Goal: Task Accomplishment & Management: Manage account settings

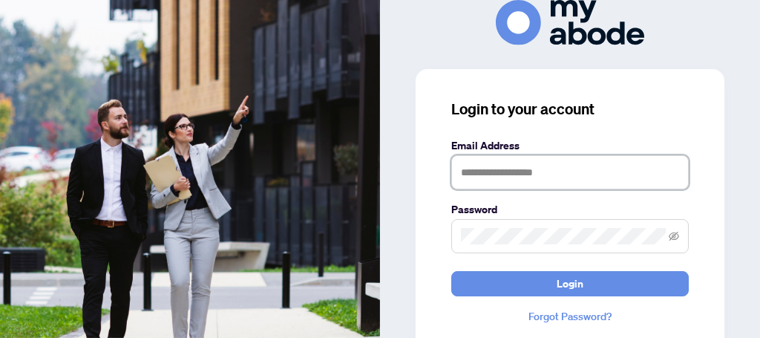
click at [540, 174] on input "text" at bounding box center [569, 172] width 237 height 34
type input "**********"
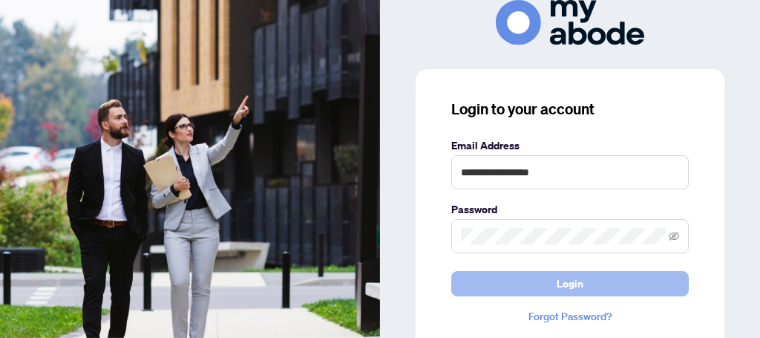
click at [558, 284] on span "Login" at bounding box center [570, 284] width 27 height 24
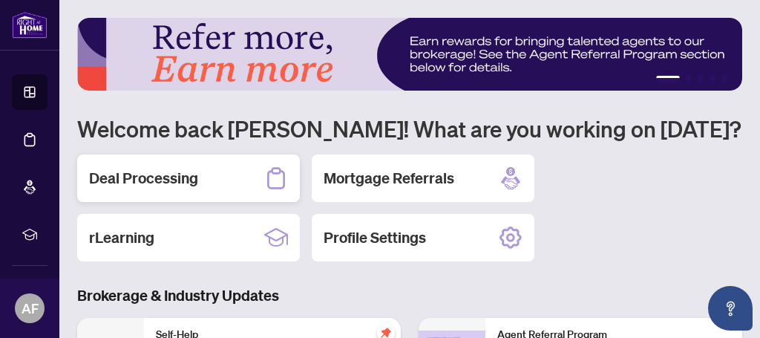
click at [216, 184] on div "Deal Processing" at bounding box center [188, 177] width 223 height 47
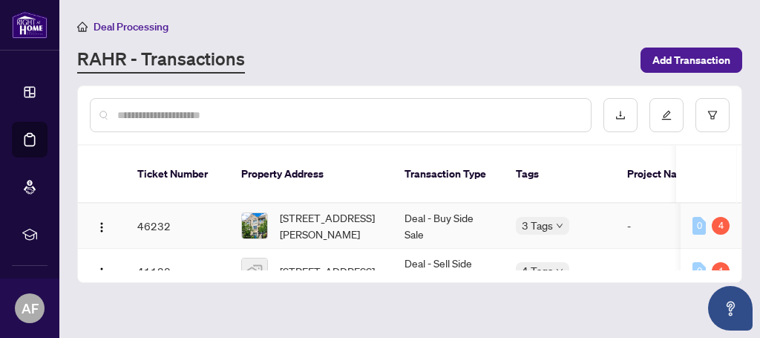
click at [600, 217] on div "3 Tags" at bounding box center [560, 225] width 88 height 17
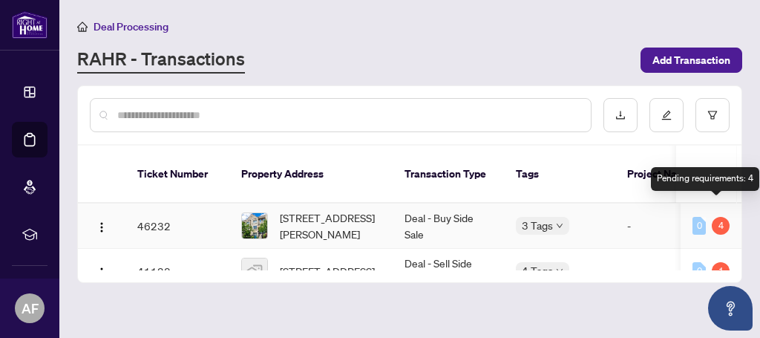
click at [715, 217] on div "4" at bounding box center [721, 226] width 18 height 18
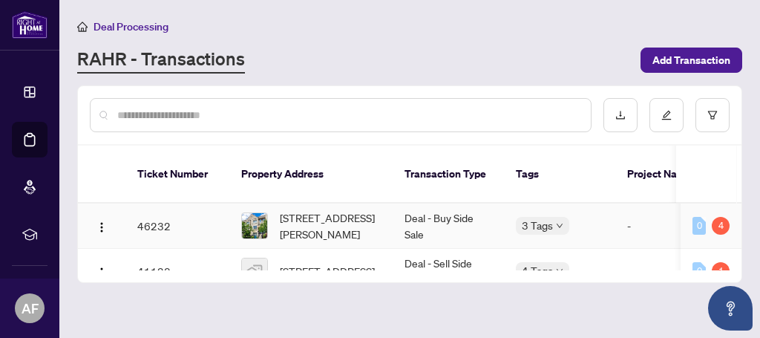
click at [628, 208] on td "-" at bounding box center [659, 225] width 89 height 45
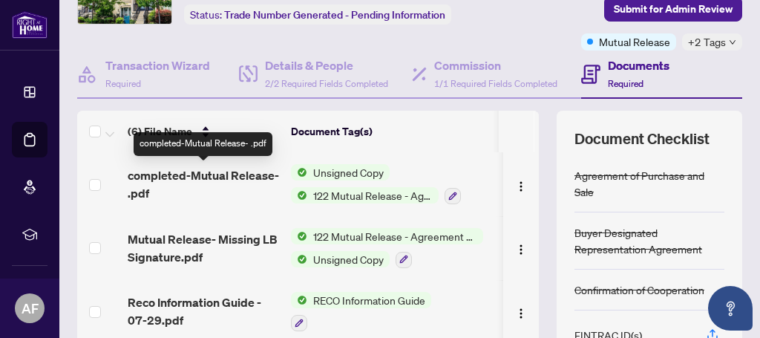
click at [240, 177] on span "completed-Mutual Release- .pdf" at bounding box center [203, 184] width 151 height 36
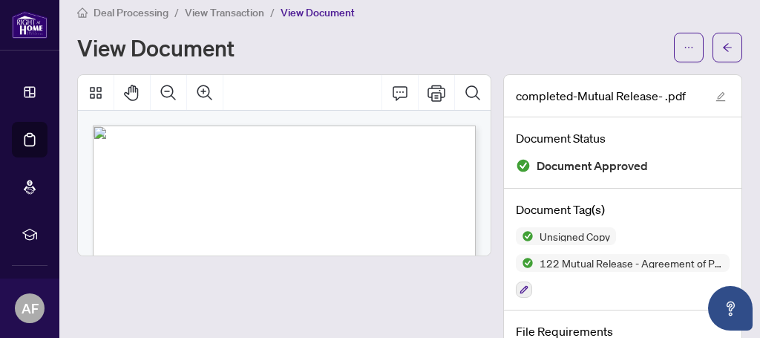
scroll to position [2, 0]
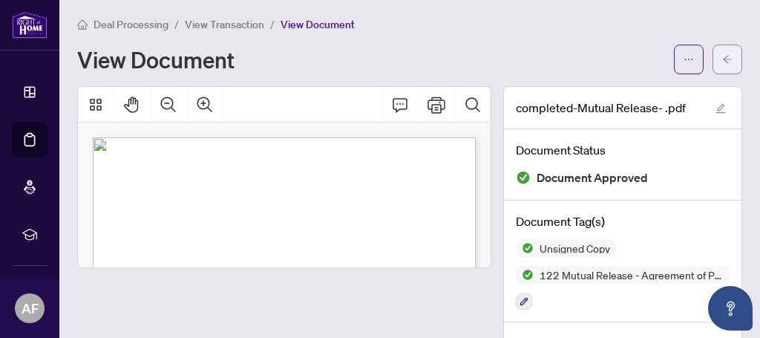
click at [728, 58] on icon "arrow-left" at bounding box center [727, 59] width 9 height 8
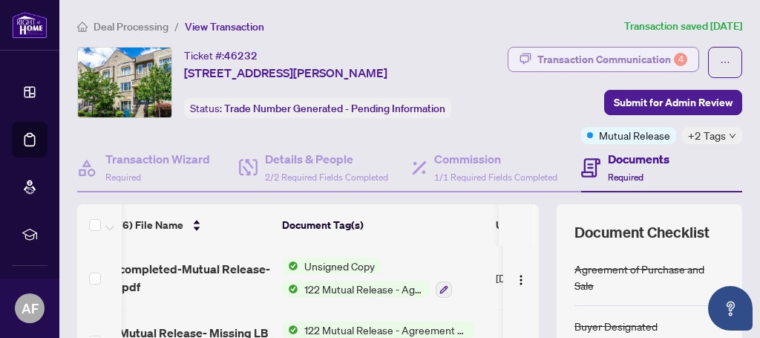
click at [605, 59] on div "Transaction Communication 4" at bounding box center [612, 59] width 150 height 24
